Goal: Answer question/provide support

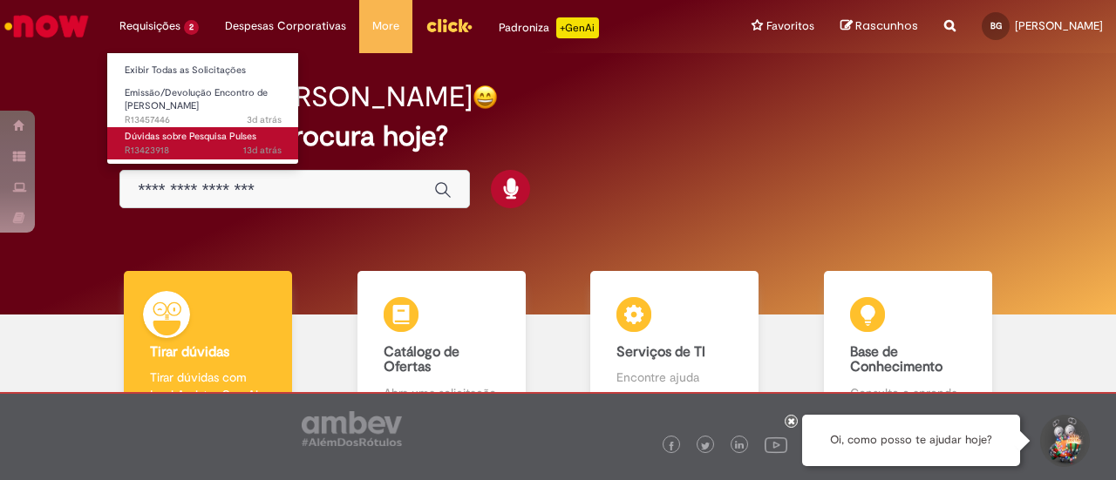
click at [214, 139] on span "Dúvidas sobre Pesquisa Pulses" at bounding box center [191, 136] width 132 height 13
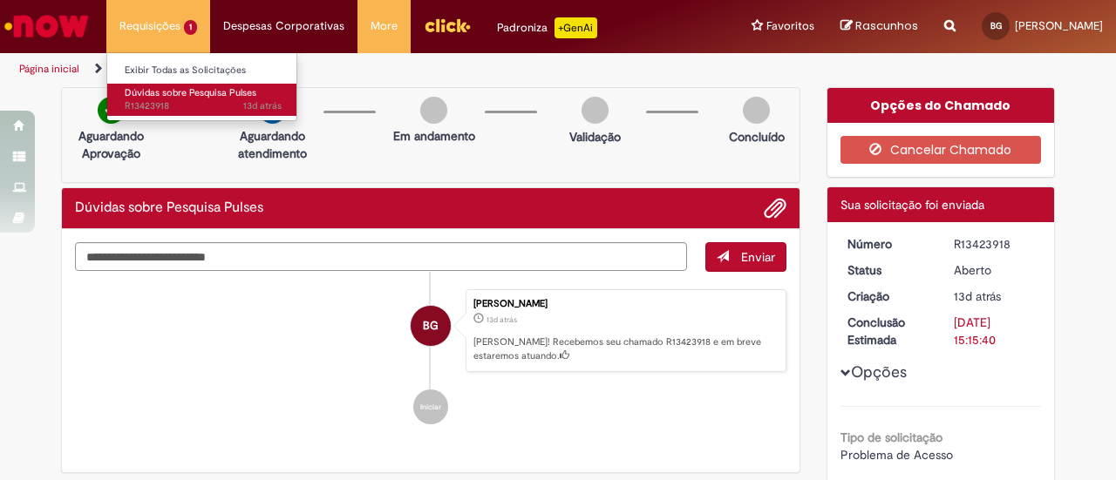
click at [189, 101] on span "13d atrás 13 dias atrás R13423918" at bounding box center [203, 106] width 157 height 14
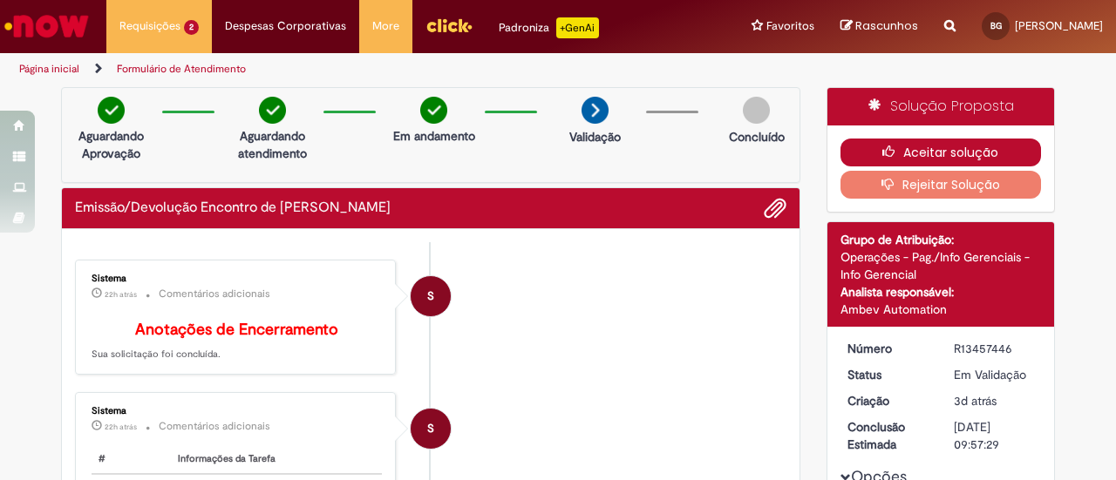
click at [903, 145] on button "Aceitar solução" at bounding box center [940, 153] width 201 height 28
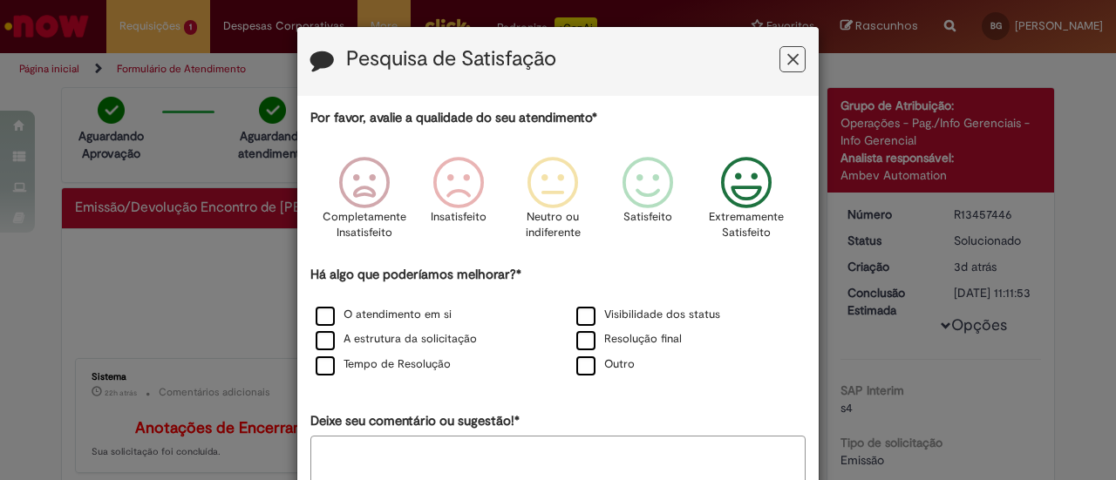
click at [767, 177] on icon "Feedback" at bounding box center [746, 183] width 65 height 52
click at [622, 343] on label "Resolução final" at bounding box center [628, 339] width 105 height 17
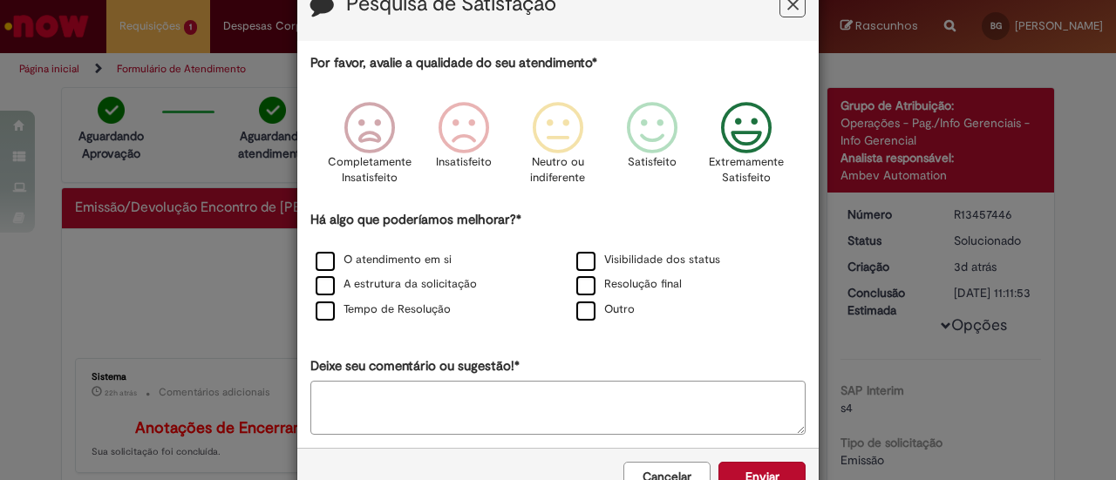
scroll to position [104, 0]
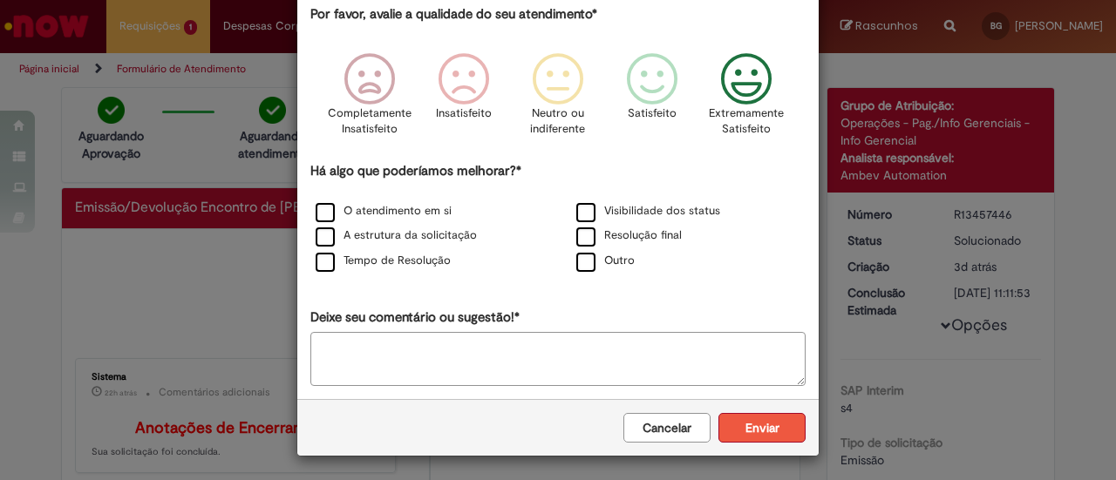
click at [751, 425] on button "Enviar" at bounding box center [761, 428] width 87 height 30
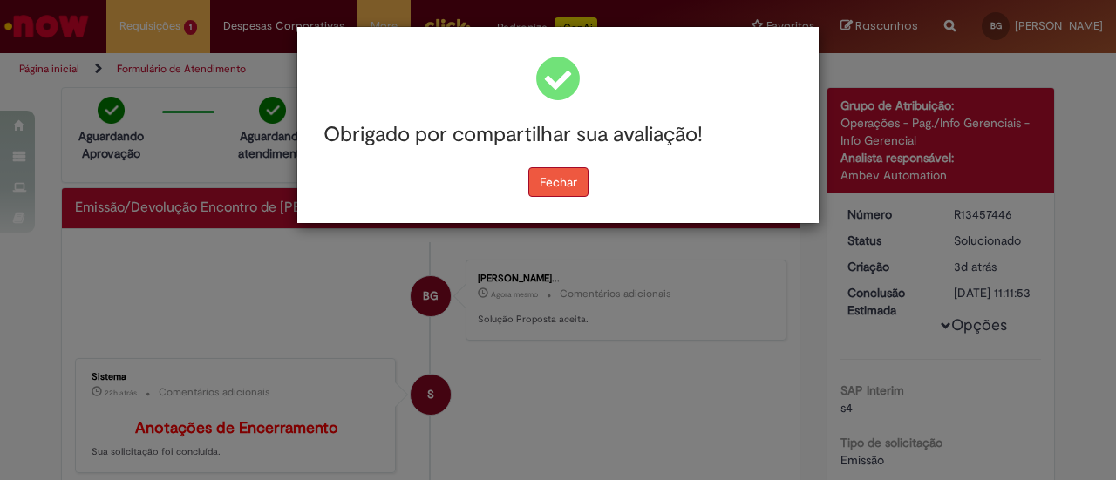
click at [547, 173] on button "Fechar" at bounding box center [558, 182] width 60 height 30
